Goal: Transaction & Acquisition: Purchase product/service

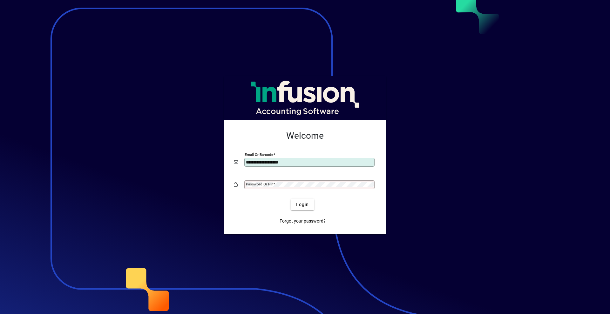
type input "**********"
click at [291, 199] on button "Login" at bounding box center [302, 204] width 23 height 11
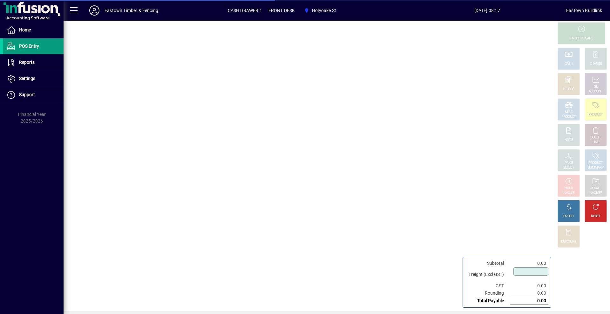
type input "****"
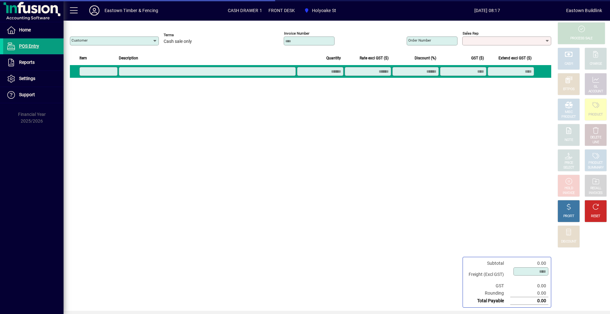
type input "**********"
